Goal: Feedback & Contribution: Contribute content

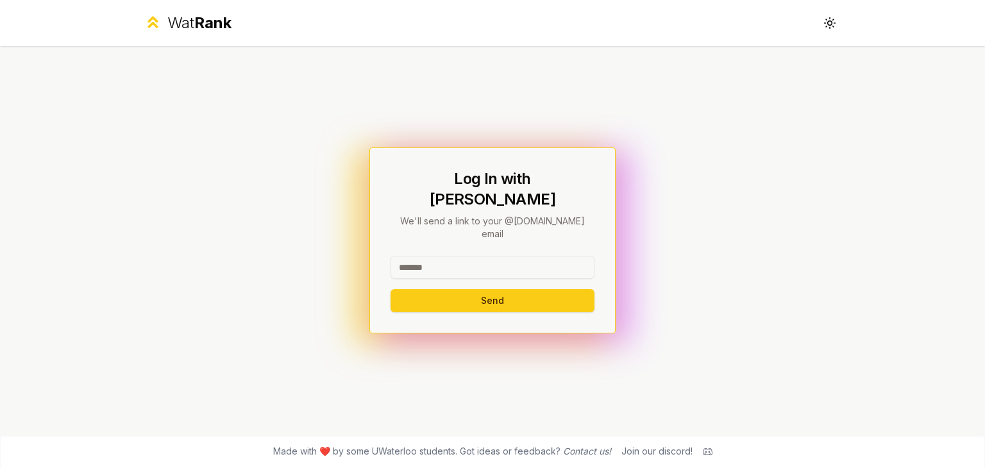
click at [482, 256] on input at bounding box center [493, 267] width 204 height 23
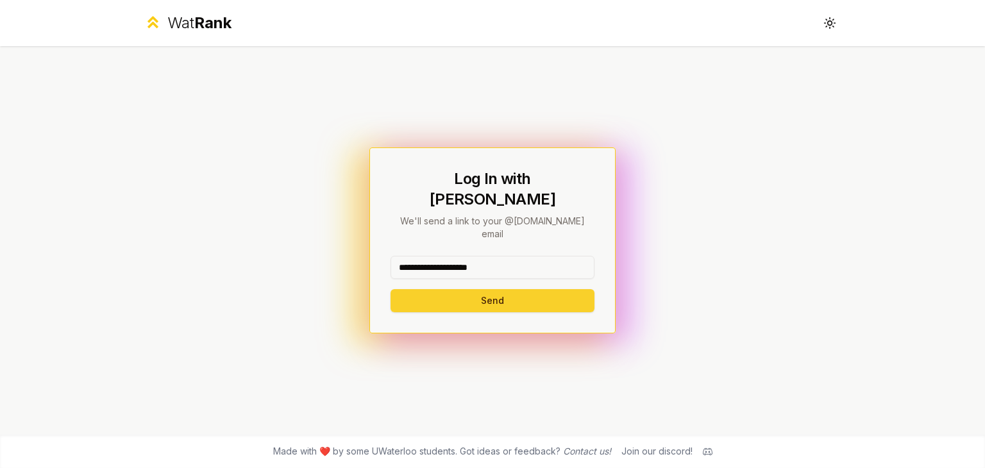
click at [532, 289] on button "Send" at bounding box center [493, 300] width 204 height 23
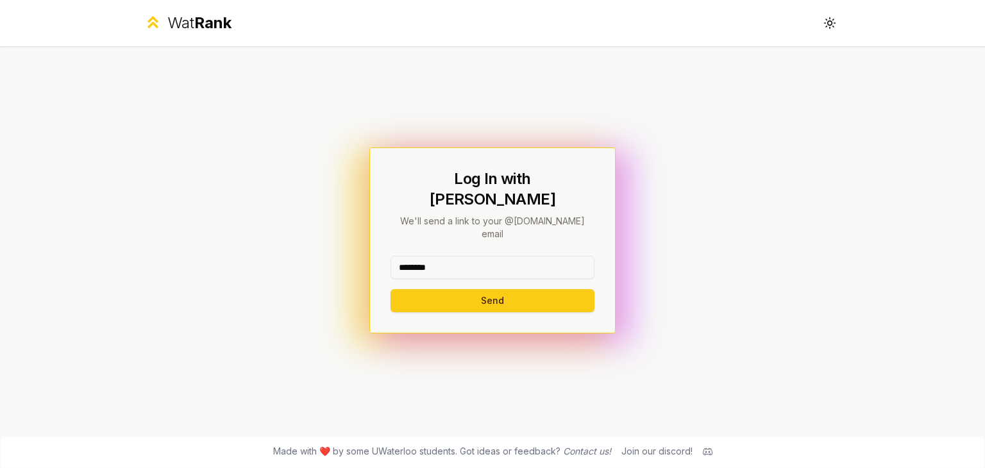
type input "********"
click at [391, 289] on button "Send" at bounding box center [493, 300] width 204 height 23
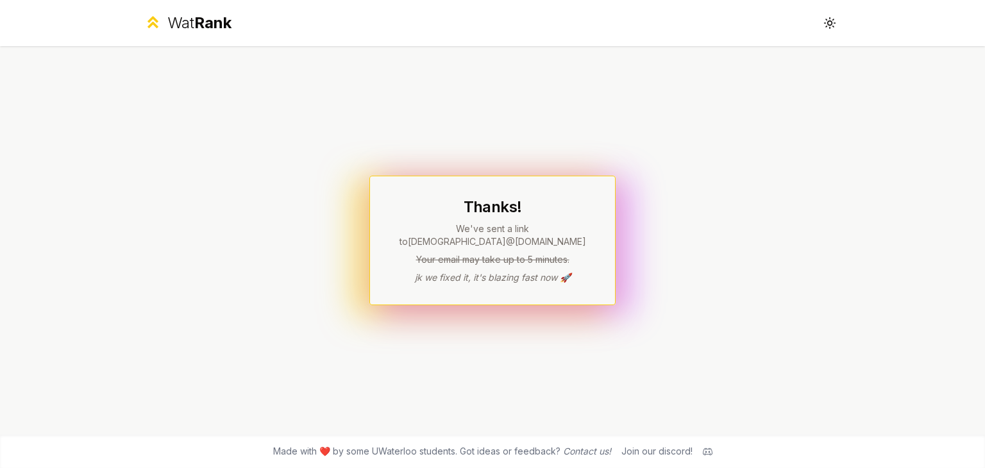
click at [455, 285] on div "Thanks! We've sent a link to pkkwegyi @uwaterloo.ca Your email may take up to 5…" at bounding box center [492, 241] width 246 height 130
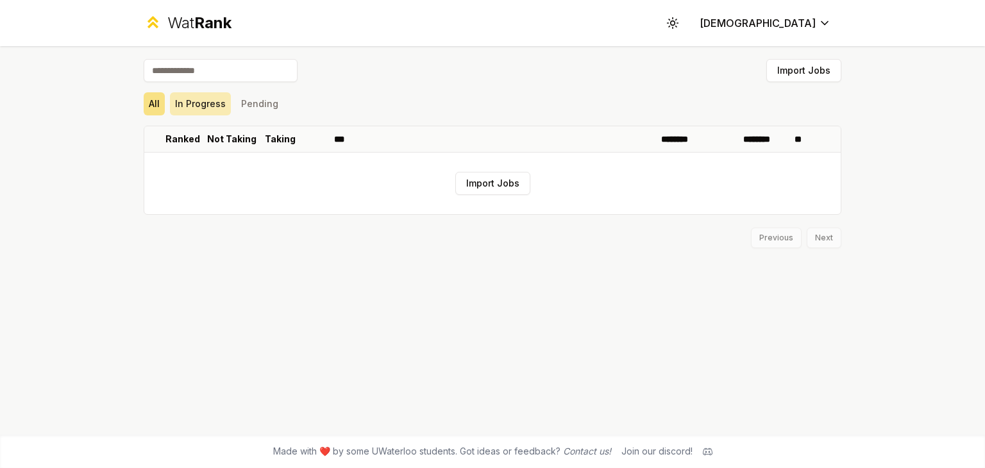
click at [203, 108] on button "In Progress" at bounding box center [200, 103] width 61 height 23
click at [255, 102] on button "Pending" at bounding box center [259, 103] width 47 height 23
click at [159, 106] on button "All" at bounding box center [154, 103] width 21 height 23
click at [796, 72] on button "Import Jobs" at bounding box center [803, 70] width 75 height 23
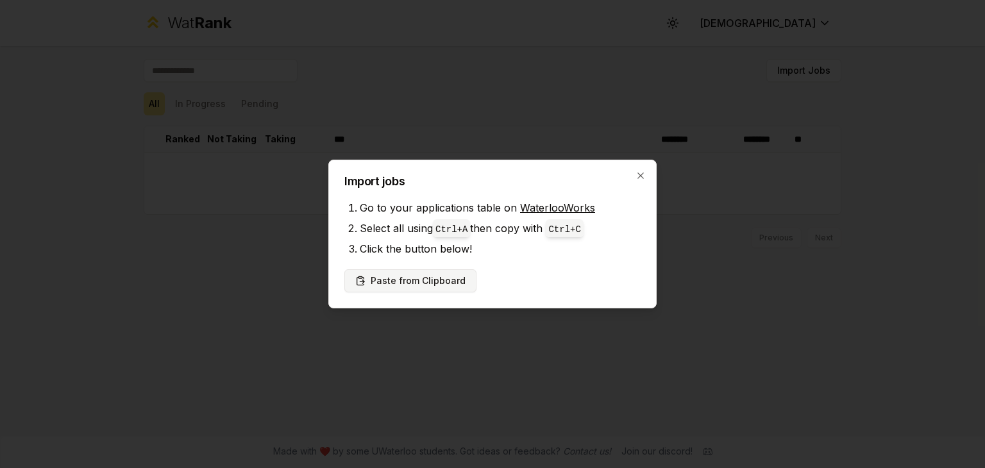
click at [392, 279] on button "Paste from Clipboard" at bounding box center [410, 280] width 132 height 23
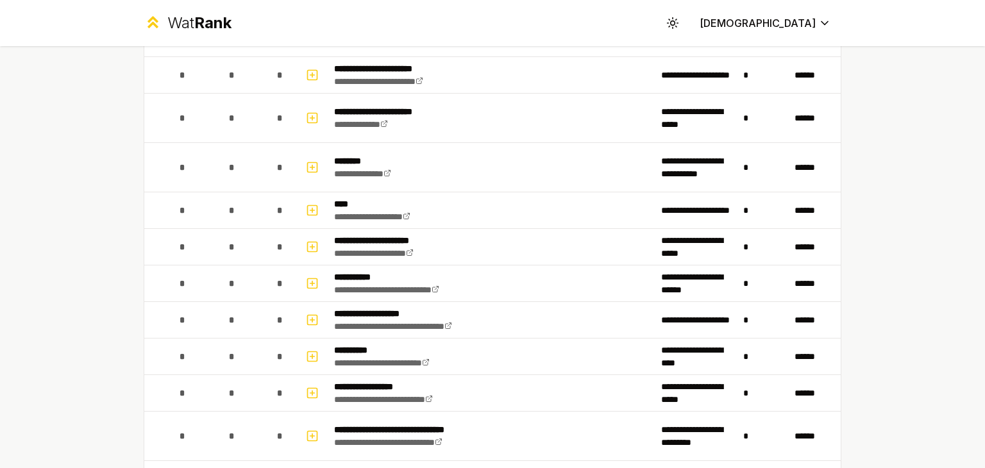
scroll to position [1319, 0]
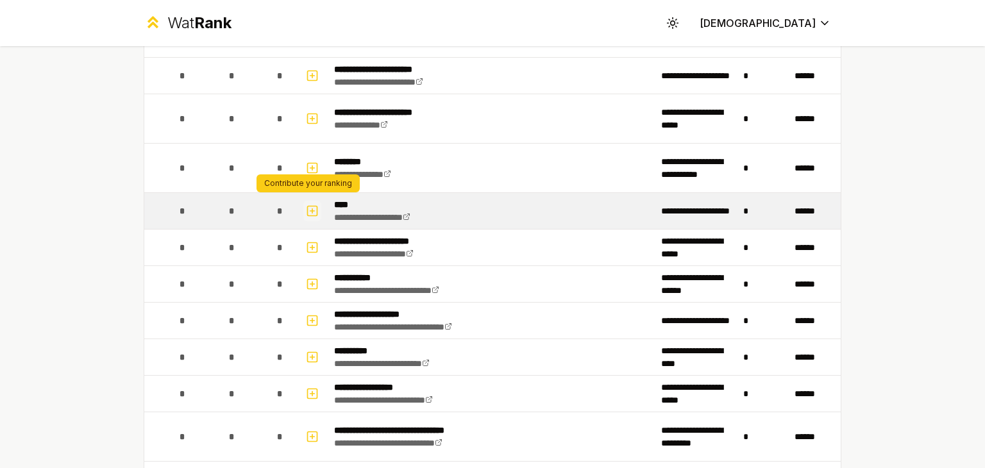
click at [307, 203] on icon "button" at bounding box center [312, 210] width 13 height 15
select select
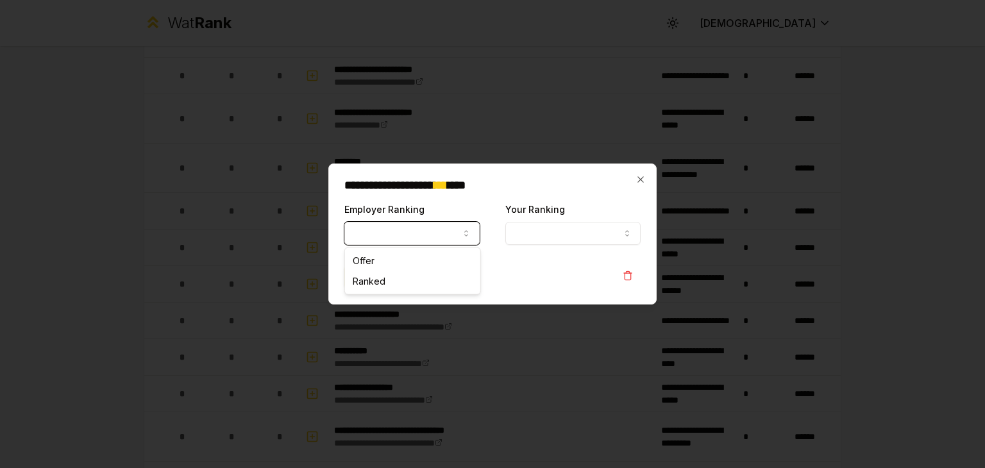
click at [441, 228] on button "Employer Ranking" at bounding box center [411, 233] width 135 height 23
select select "******"
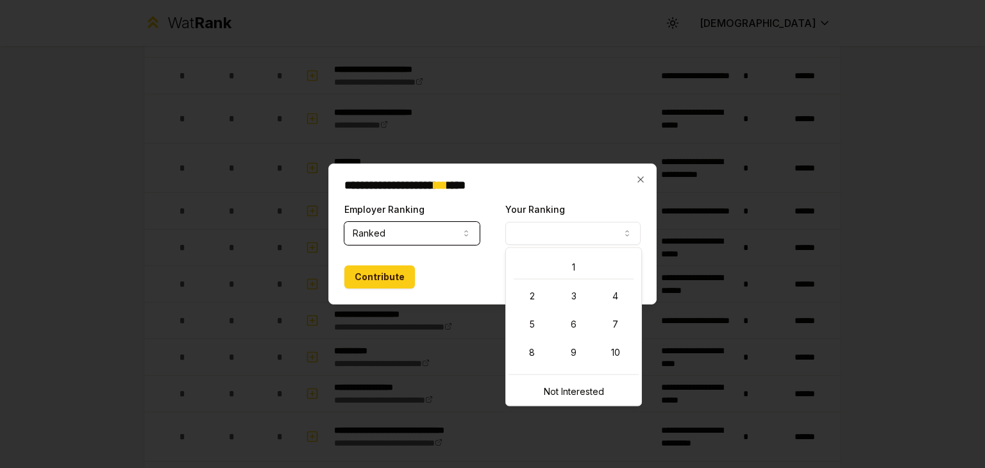
click at [555, 235] on button "Your Ranking" at bounding box center [572, 233] width 135 height 23
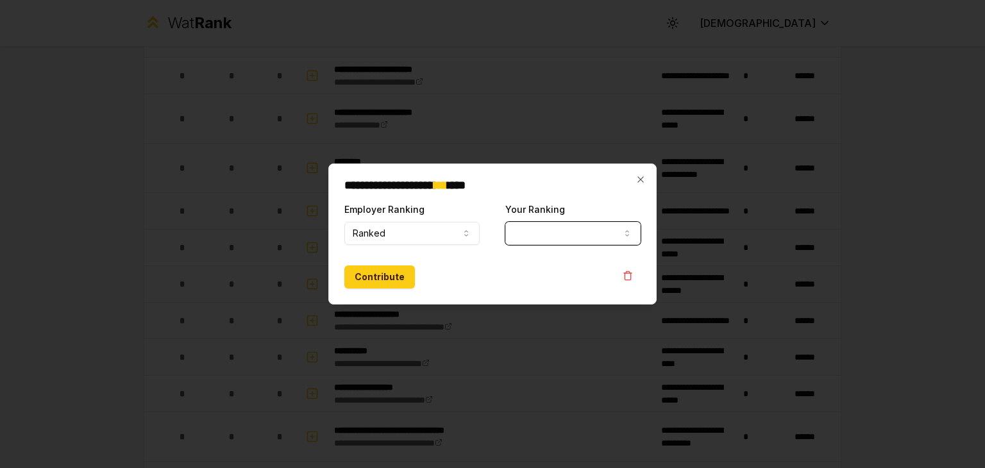
click at [462, 269] on div "Contribute" at bounding box center [492, 276] width 296 height 23
click at [396, 280] on button "Contribute" at bounding box center [379, 276] width 71 height 23
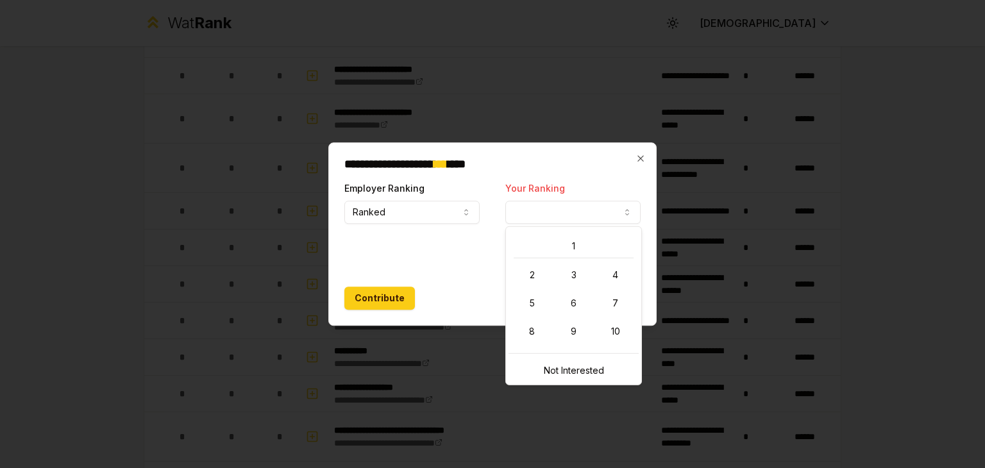
click at [576, 203] on button "Your Ranking" at bounding box center [572, 212] width 135 height 23
select select "*"
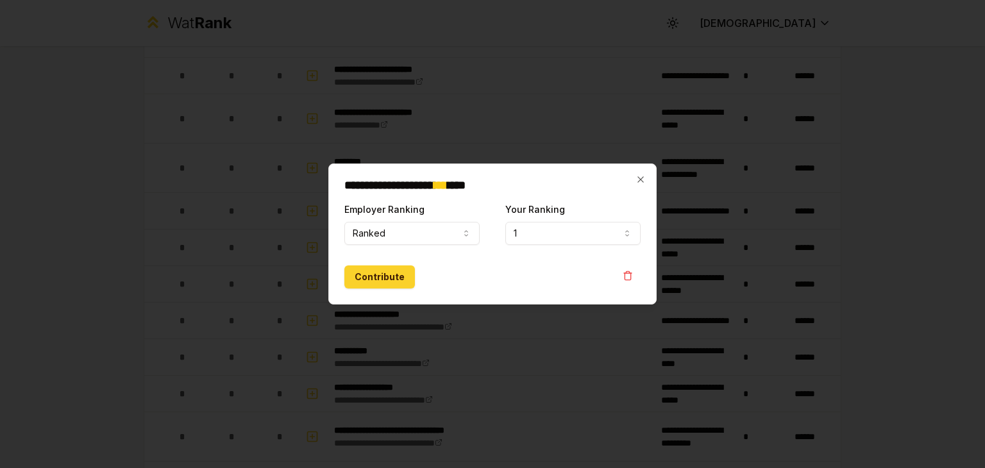
click at [395, 278] on button "Contribute" at bounding box center [379, 276] width 71 height 23
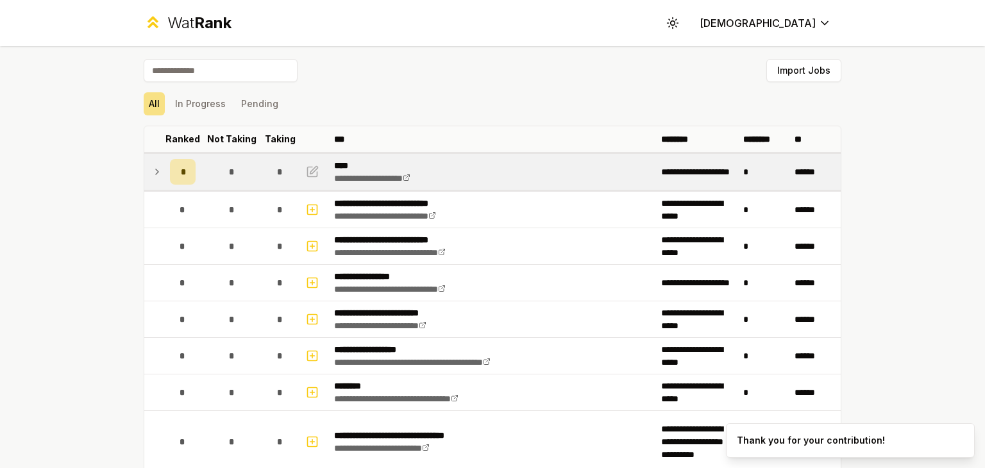
click at [154, 171] on icon at bounding box center [157, 171] width 10 height 15
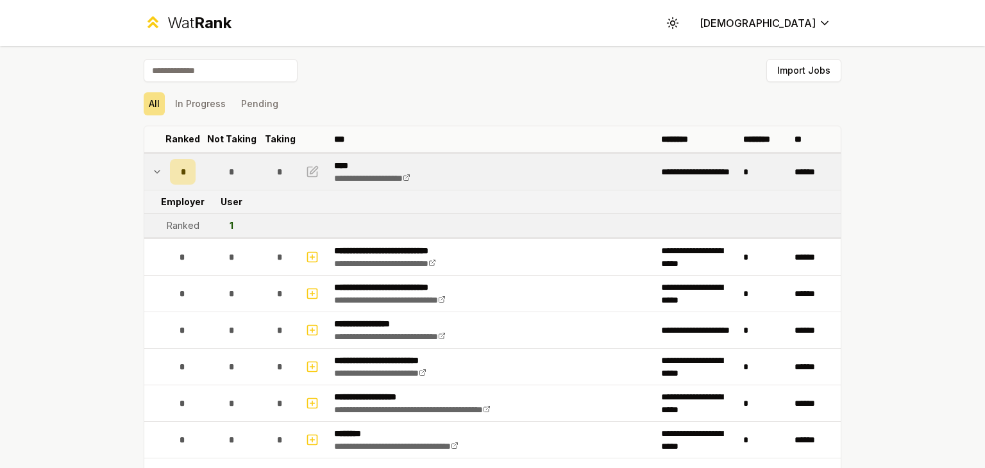
click at [154, 171] on icon at bounding box center [157, 171] width 10 height 15
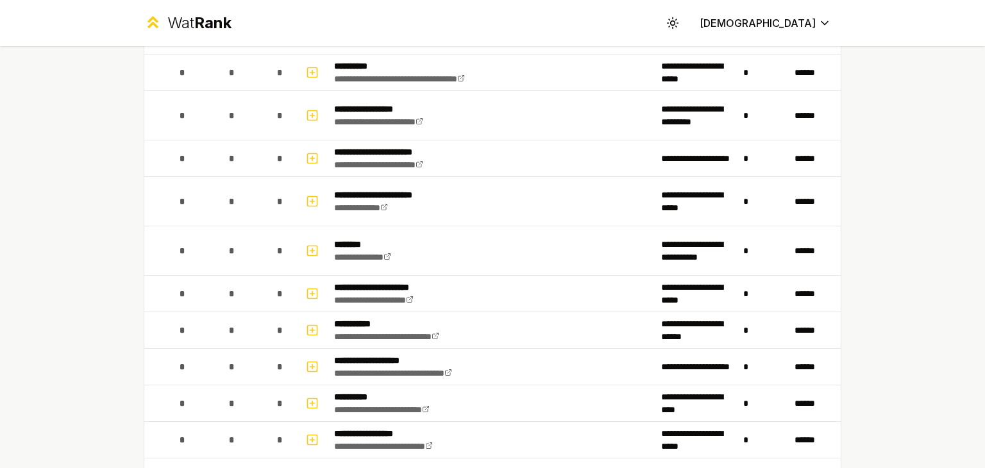
scroll to position [1275, 0]
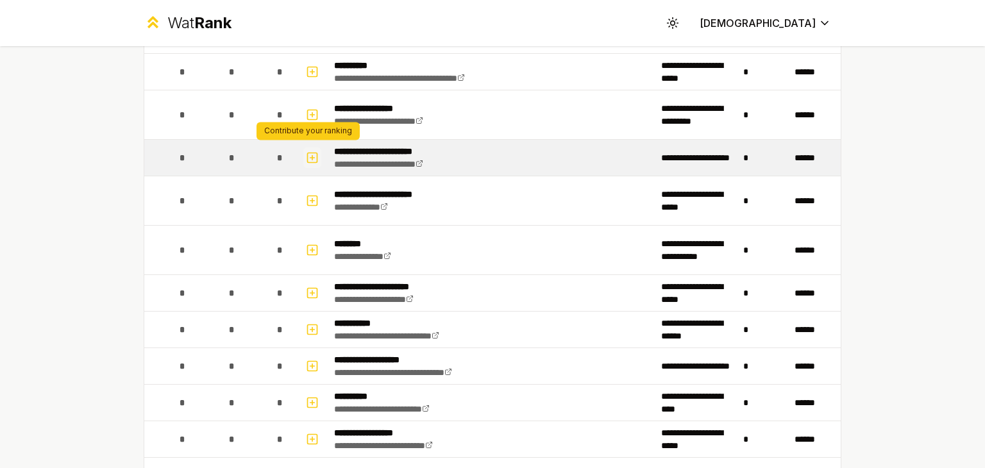
click at [310, 152] on icon "button" at bounding box center [312, 157] width 13 height 15
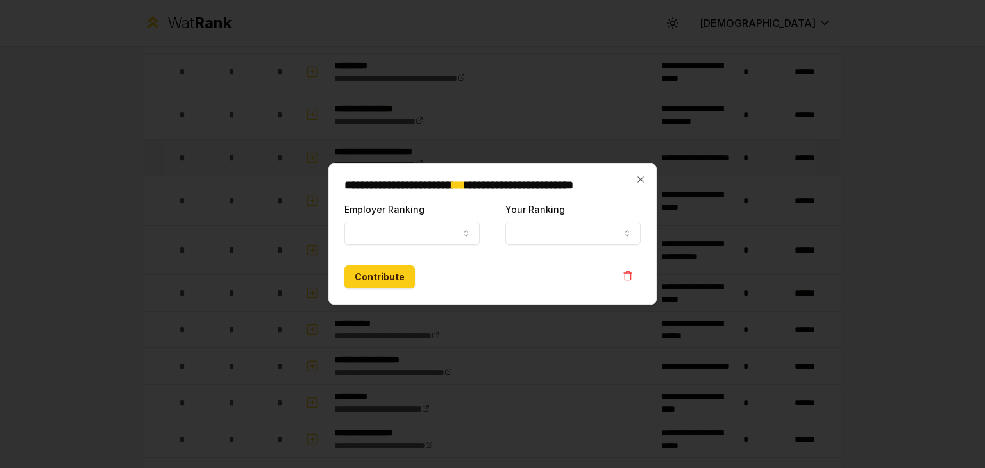
select select
click at [399, 223] on button "Employer Ranking" at bounding box center [411, 233] width 135 height 23
select select "******"
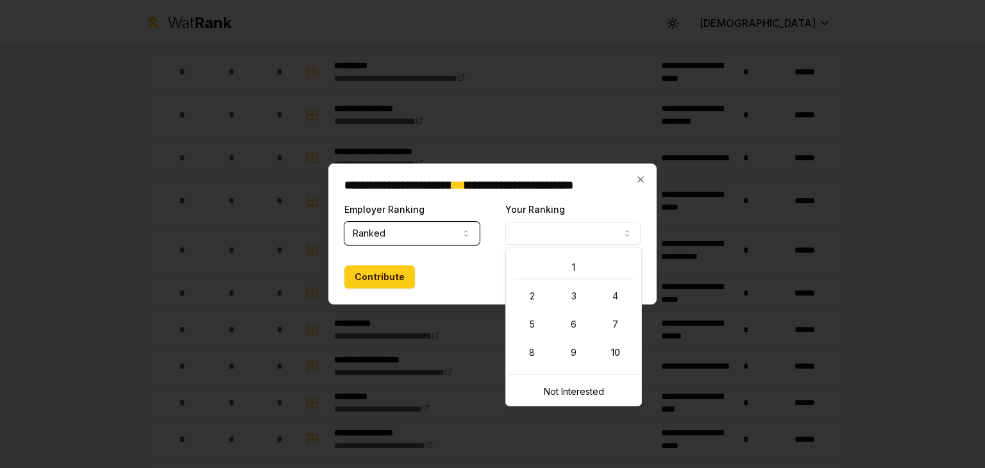
click at [545, 235] on button "Your Ranking" at bounding box center [572, 233] width 135 height 23
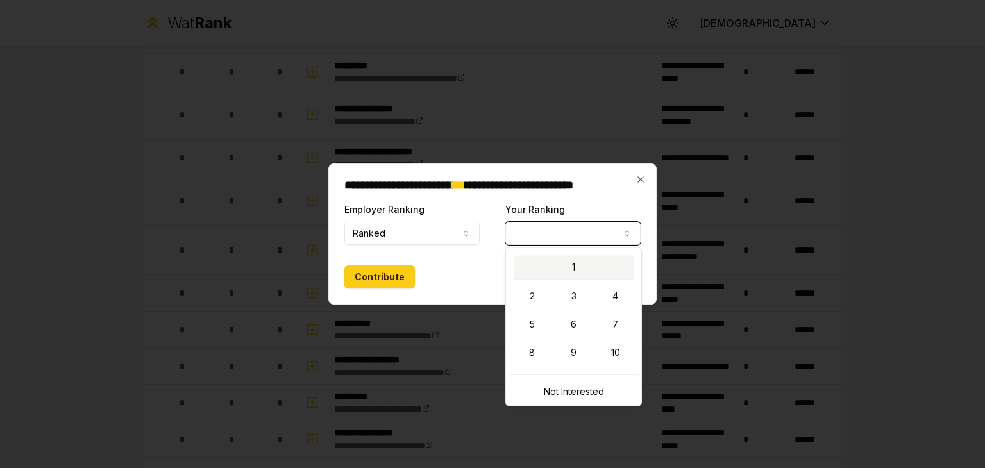
select select "*"
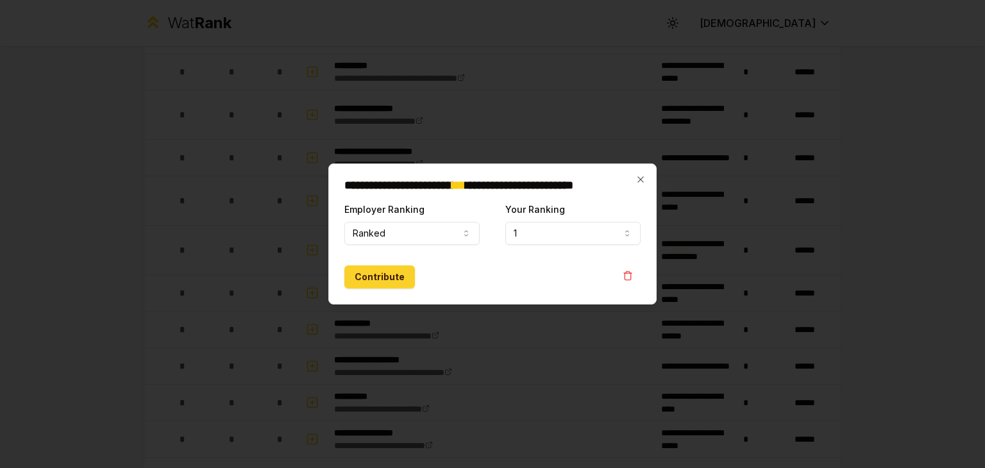
click at [383, 276] on button "Contribute" at bounding box center [379, 276] width 71 height 23
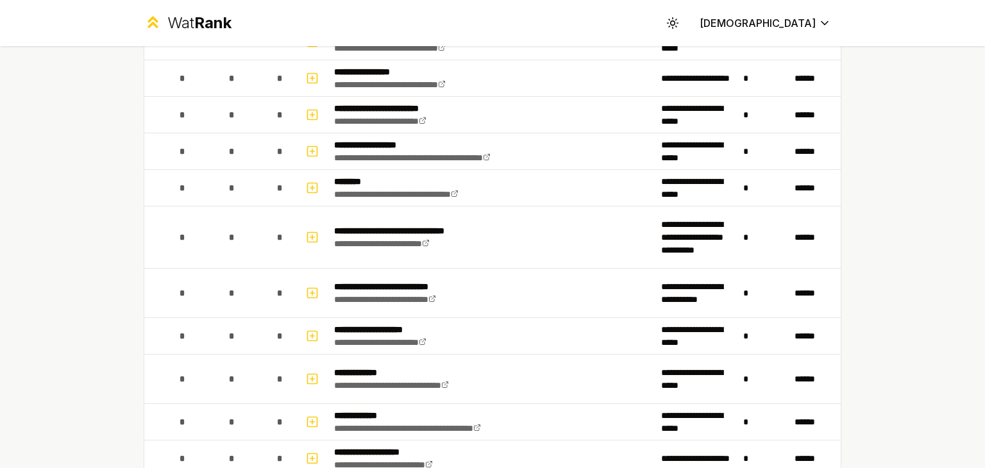
scroll to position [290, 0]
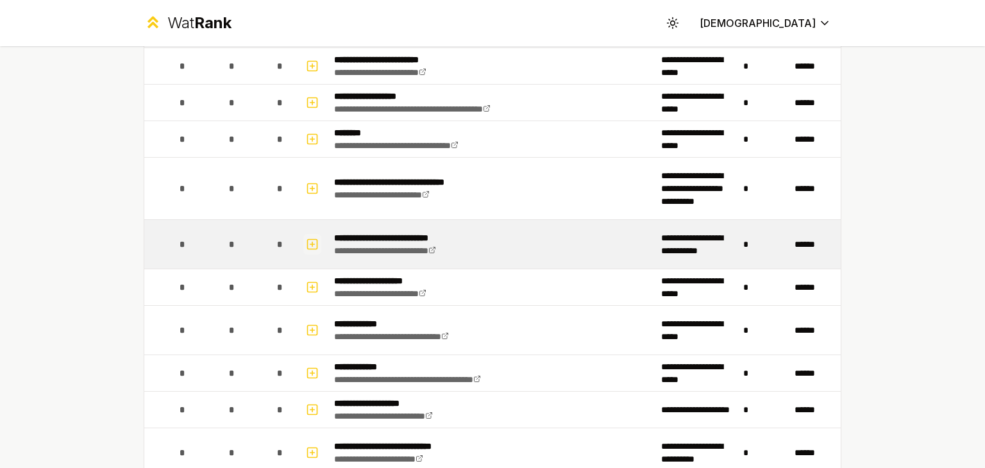
click at [306, 238] on icon "button" at bounding box center [312, 244] width 13 height 15
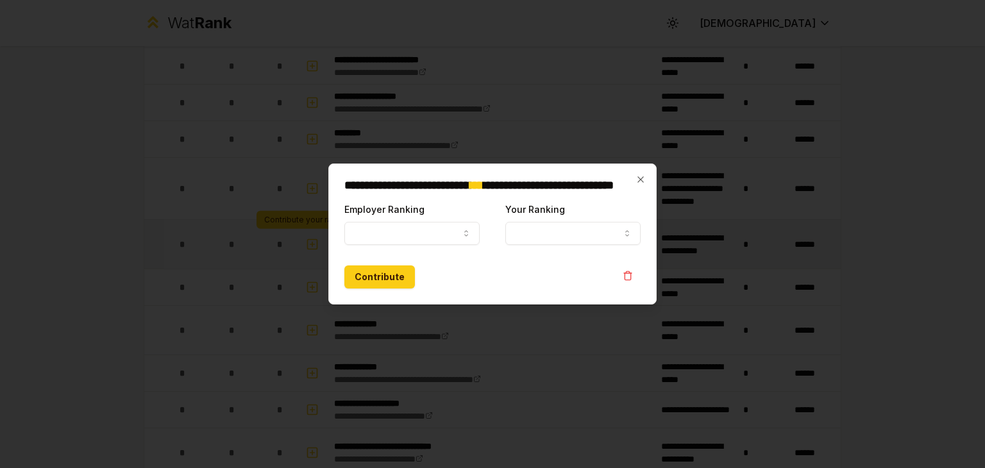
select select
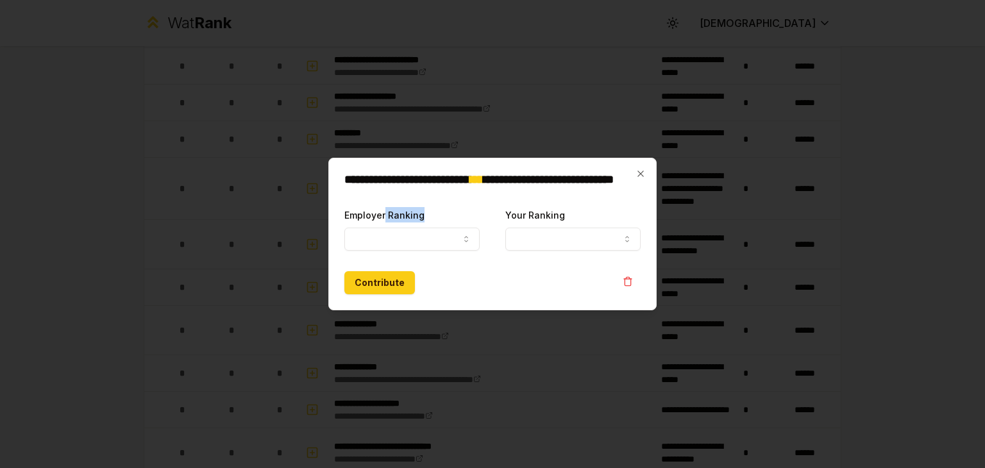
drag, startPoint x: 382, startPoint y: 219, endPoint x: 389, endPoint y: 228, distance: 11.4
click at [389, 228] on div "Employer Ranking ***** ******" at bounding box center [411, 229] width 135 height 44
click at [389, 228] on button "Employer Ranking" at bounding box center [411, 239] width 135 height 23
select select "******"
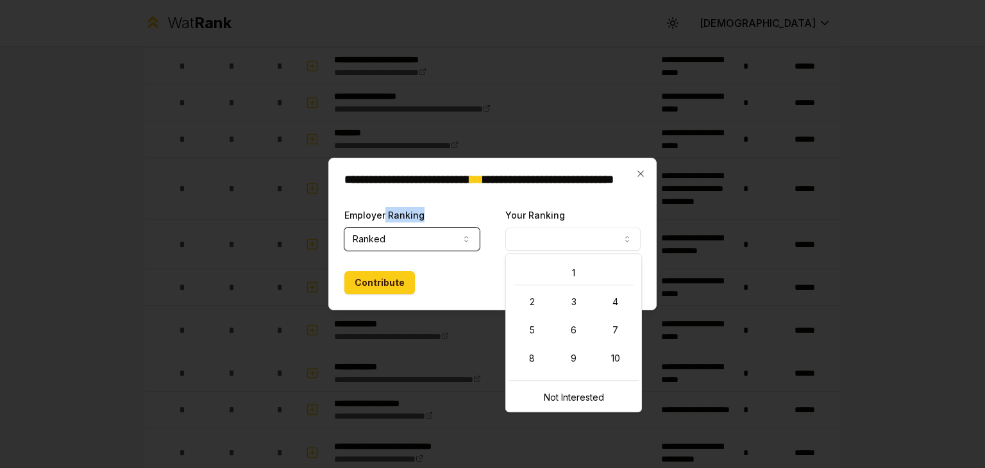
click at [533, 239] on button "Your Ranking" at bounding box center [572, 239] width 135 height 23
click at [530, 258] on div "1 2 3 4 5 6 7 8 9 10" at bounding box center [574, 316] width 130 height 119
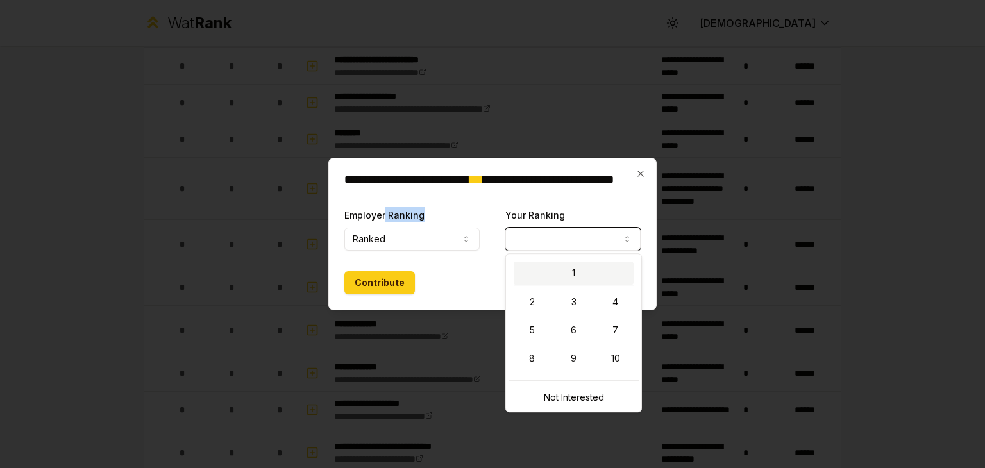
select select "*"
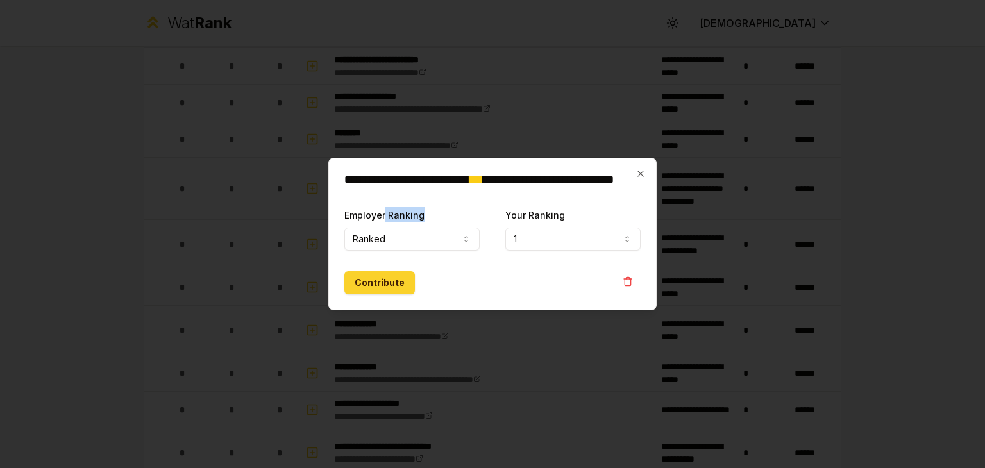
click at [360, 279] on button "Contribute" at bounding box center [379, 282] width 71 height 23
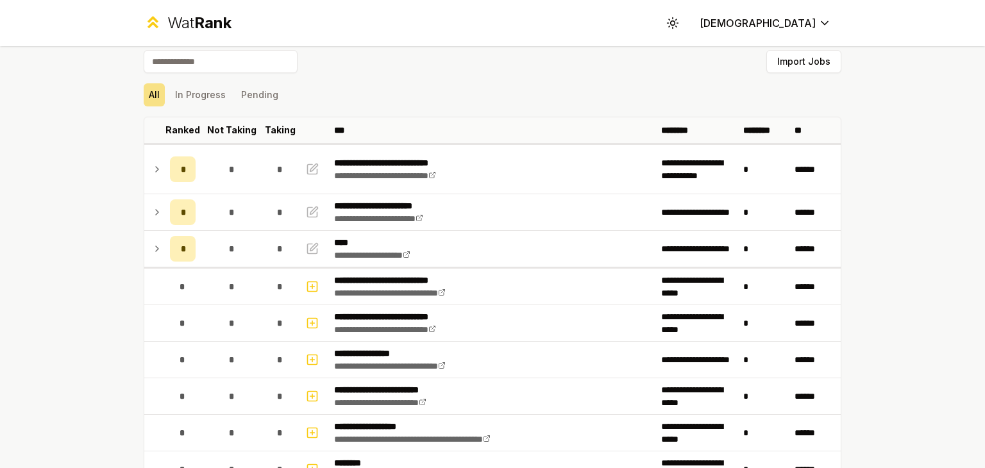
scroll to position [0, 0]
